Goal: Task Accomplishment & Management: Use online tool/utility

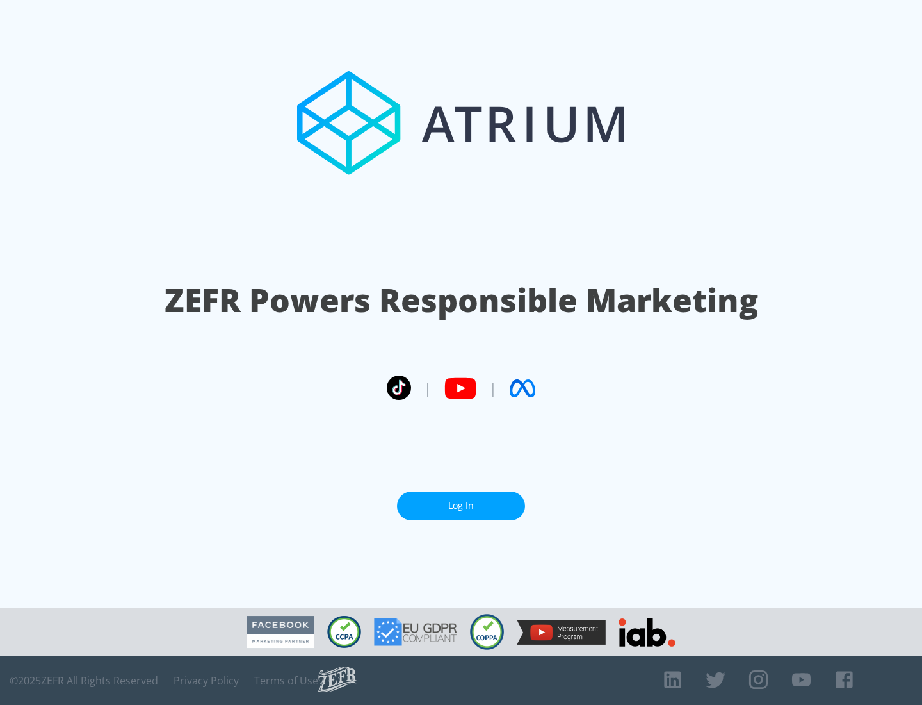
click at [461, 505] on link "Log In" at bounding box center [461, 505] width 128 height 29
